Goal: Information Seeking & Learning: Check status

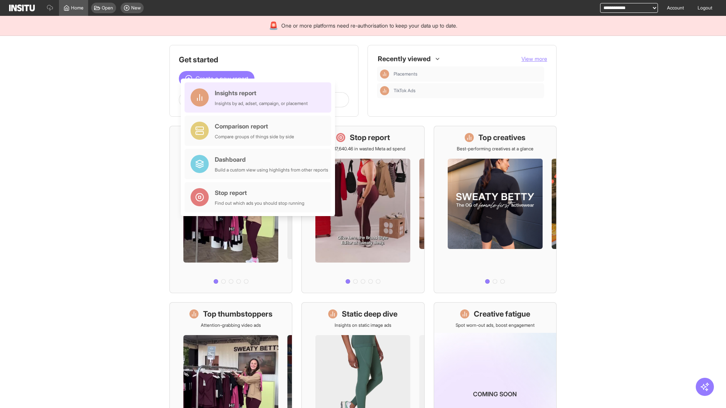
click at [260, 98] on div "Insights report Insights by ad, adset, campaign, or placement" at bounding box center [261, 97] width 93 height 18
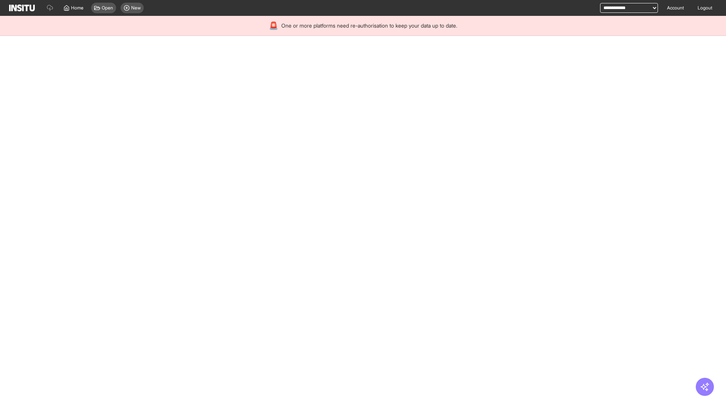
select select "**"
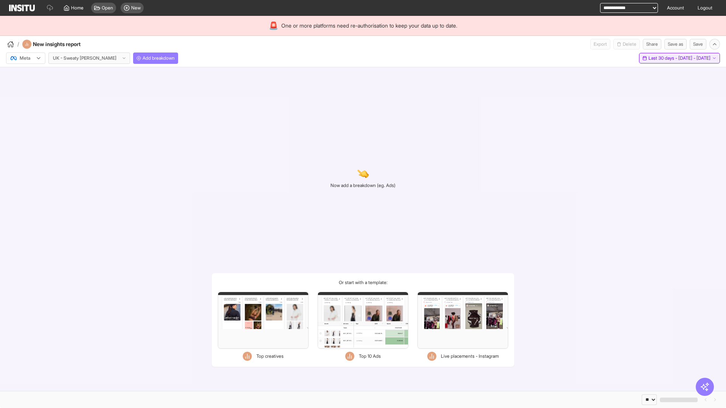
click at [663, 58] on span "Last 30 days - [DATE] - [DATE]" at bounding box center [679, 58] width 62 height 6
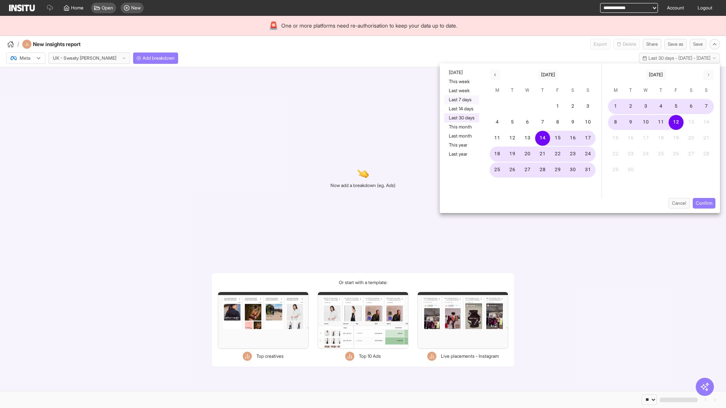
click at [461, 100] on button "Last 7 days" at bounding box center [461, 99] width 35 height 9
